Goal: Task Accomplishment & Management: Use online tool/utility

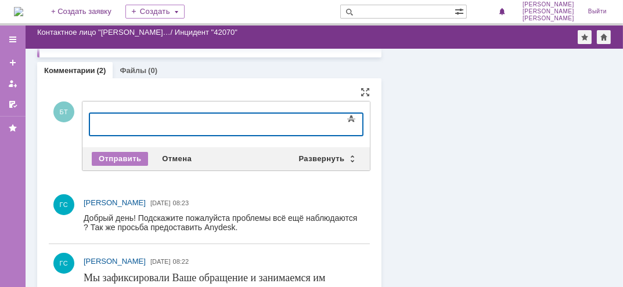
scroll to position [348, 0]
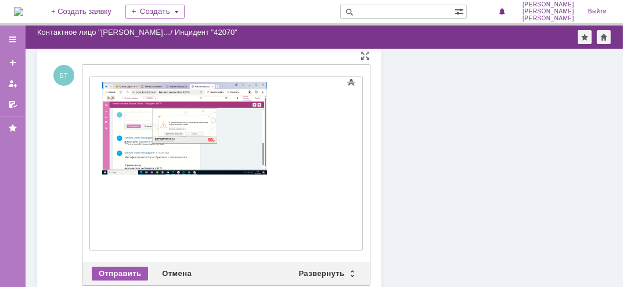
click at [113, 267] on div "Отправить" at bounding box center [120, 274] width 56 height 14
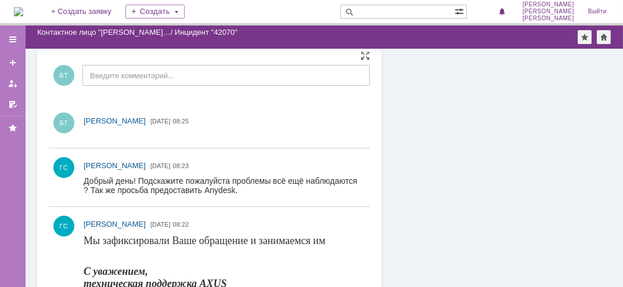
scroll to position [0, 0]
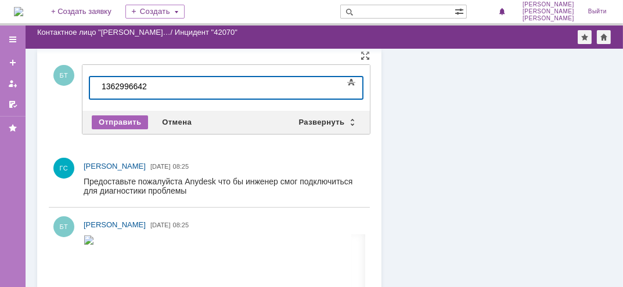
click at [118, 124] on div "Отправить" at bounding box center [120, 122] width 56 height 14
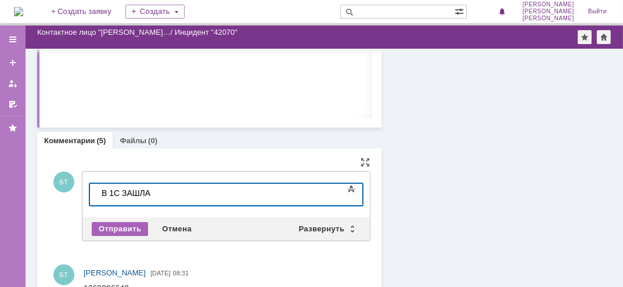
click at [128, 229] on div "Отправить" at bounding box center [120, 229] width 56 height 14
